Goal: Information Seeking & Learning: Learn about a topic

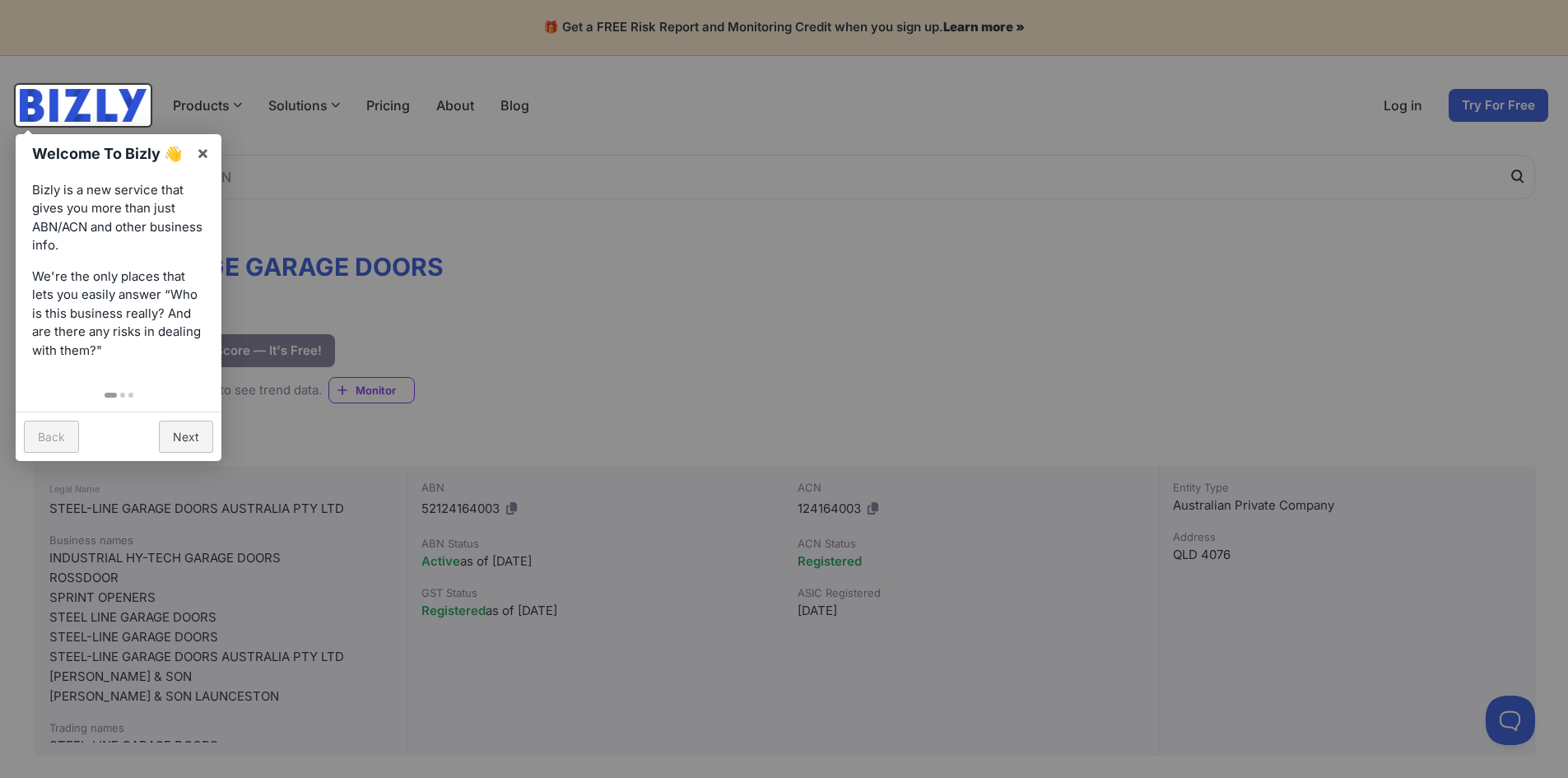
click at [602, 286] on div at bounding box center [784, 389] width 1568 height 778
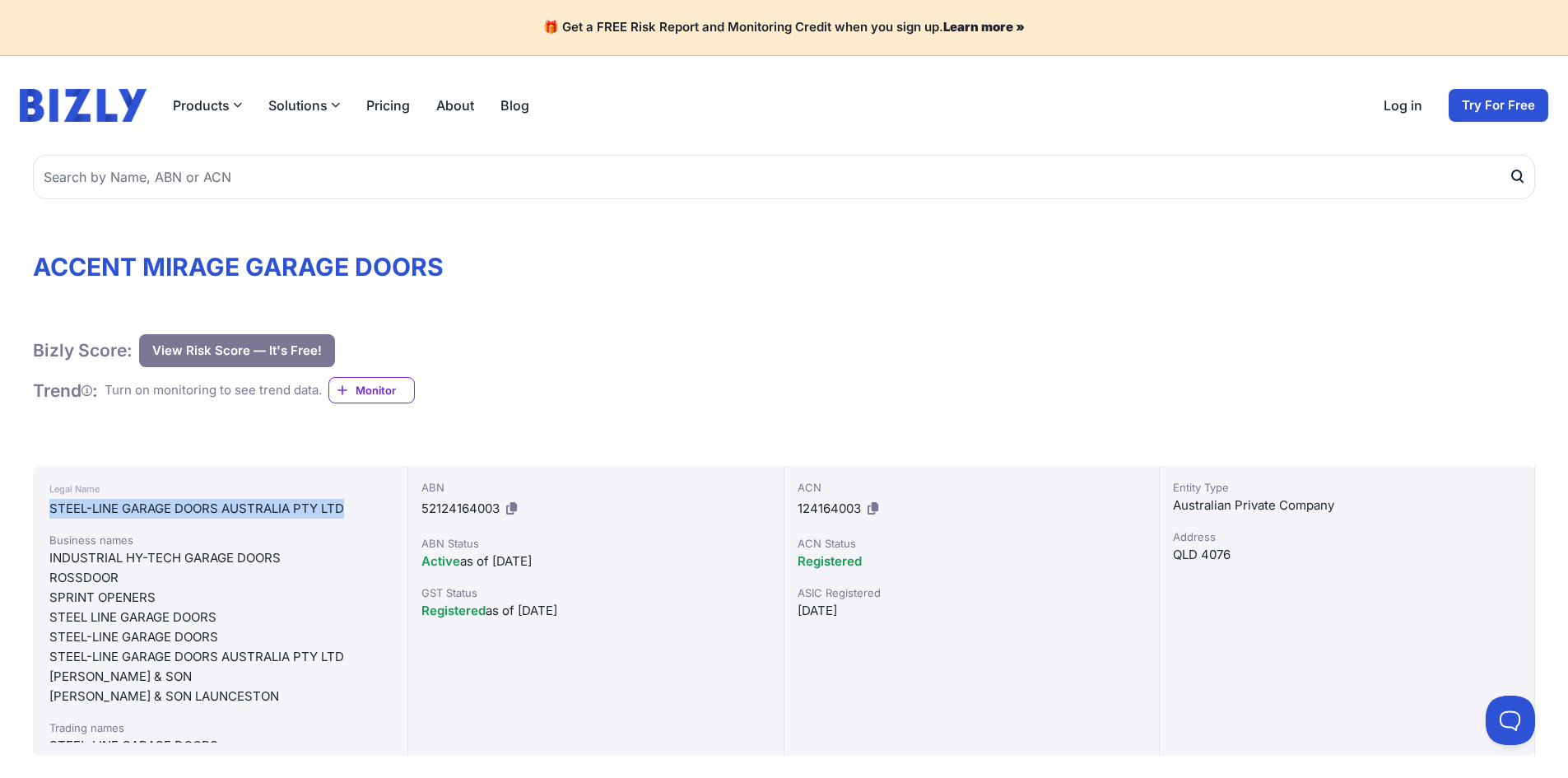
drag, startPoint x: 52, startPoint y: 507, endPoint x: 348, endPoint y: 499, distance: 296.1
click at [348, 499] on div "STEEL-LINE GARAGE DOORS AUSTRALIA PTY LTD" at bounding box center [219, 509] width 341 height 20
click at [145, 561] on div "INDUSTRIAL HY-TECH GARAGE DOORS" at bounding box center [219, 558] width 341 height 20
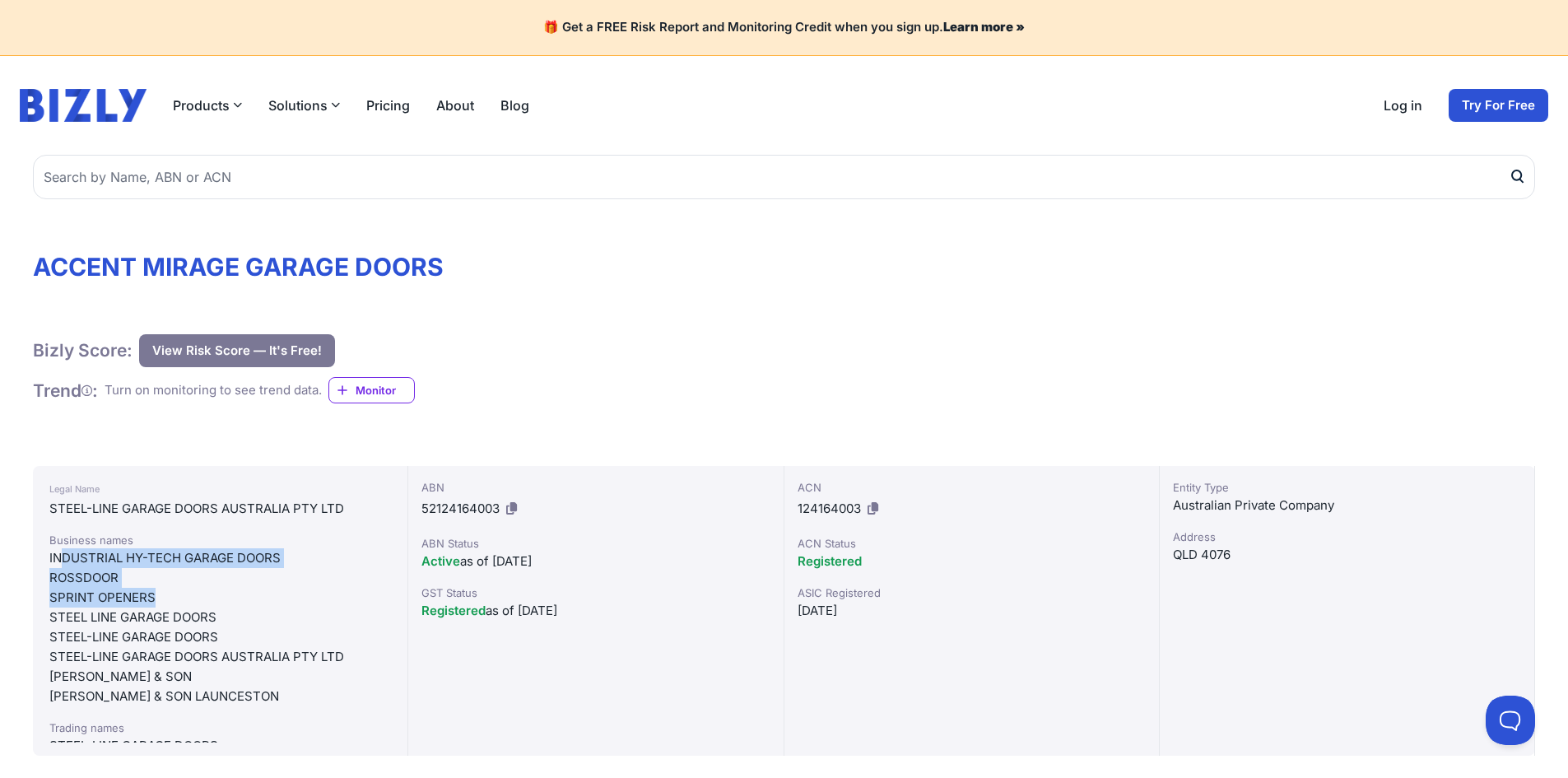
drag, startPoint x: 64, startPoint y: 556, endPoint x: 293, endPoint y: 588, distance: 231.2
click at [293, 588] on div "Business names INDUSTRIAL HY-TECH GARAGE DOORS [GEOGRAPHIC_DATA] SPRINT OPENERS…" at bounding box center [219, 619] width 341 height 174
click at [124, 252] on h1 "ACCENT MIRAGE GARAGE DOORS" at bounding box center [784, 267] width 1502 height 30
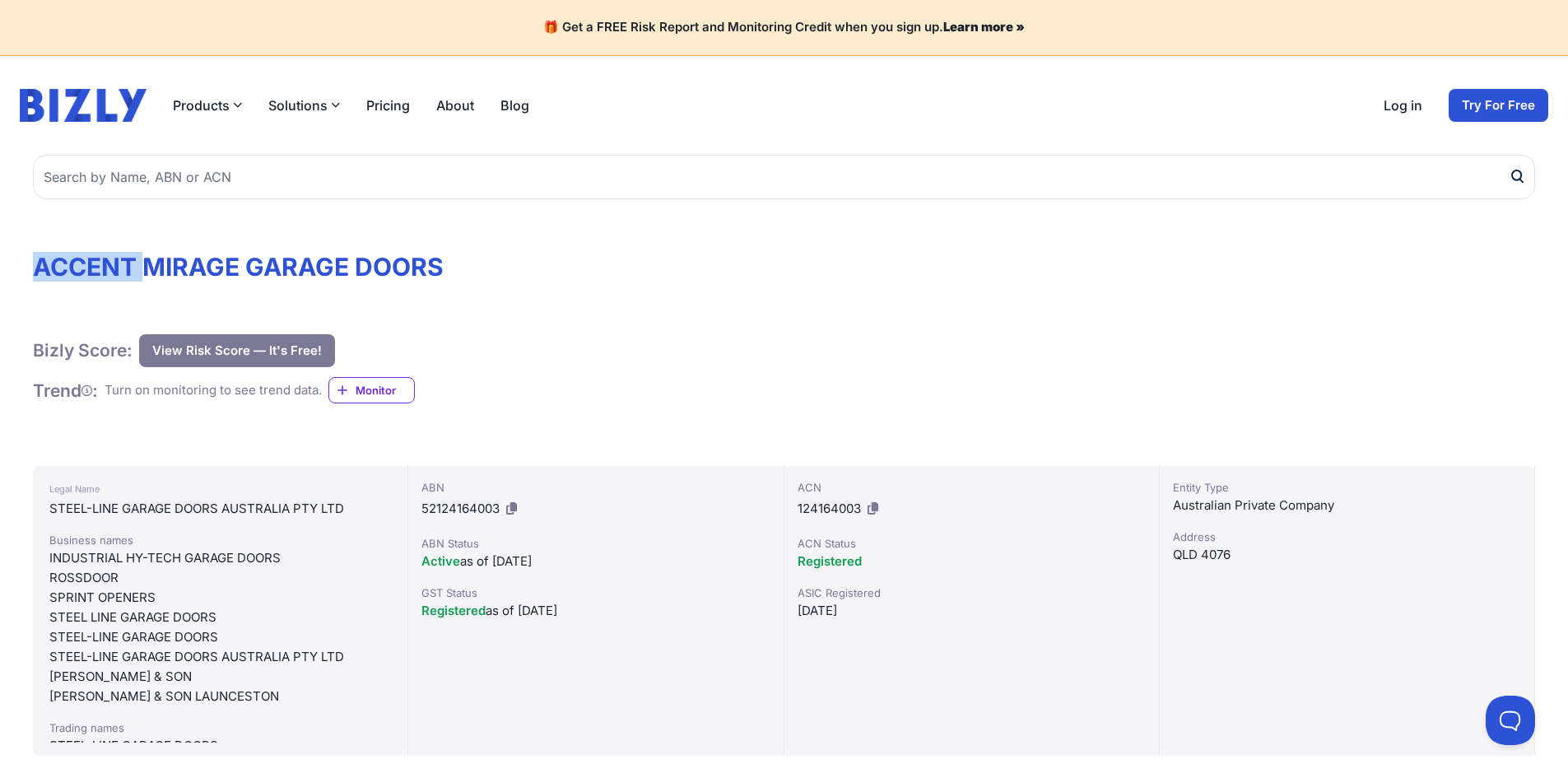
click at [124, 252] on h1 "ACCENT MIRAGE GARAGE DOORS" at bounding box center [784, 267] width 1502 height 30
